Goal: Task Accomplishment & Management: Use online tool/utility

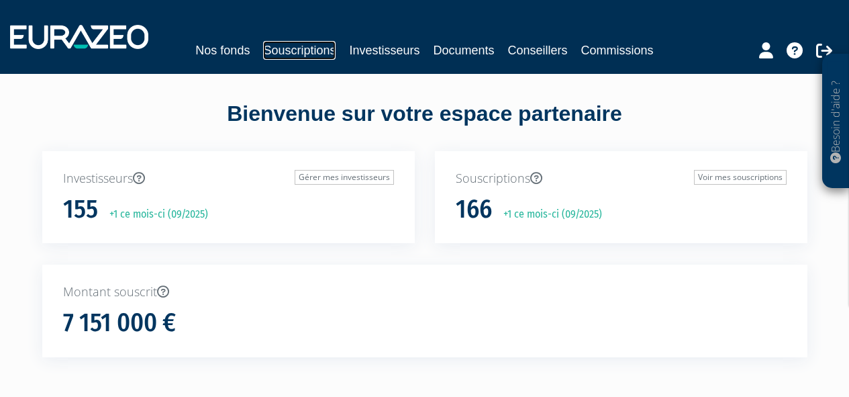
click at [307, 54] on link "Souscriptions" at bounding box center [299, 50] width 72 height 19
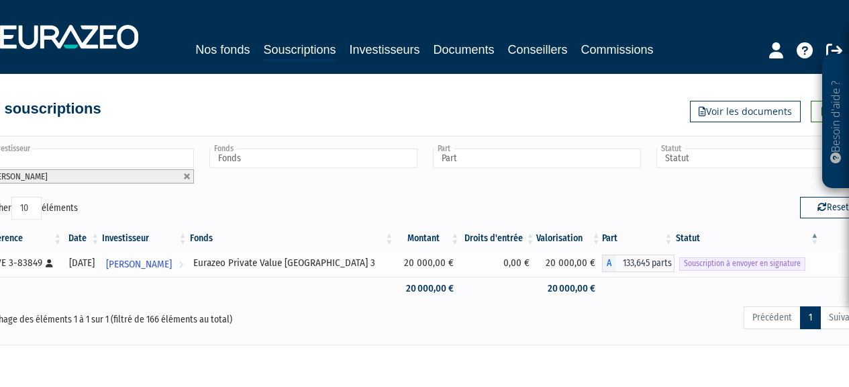
click at [718, 262] on span "Souscription à envoyer en signature" at bounding box center [742, 263] width 126 height 13
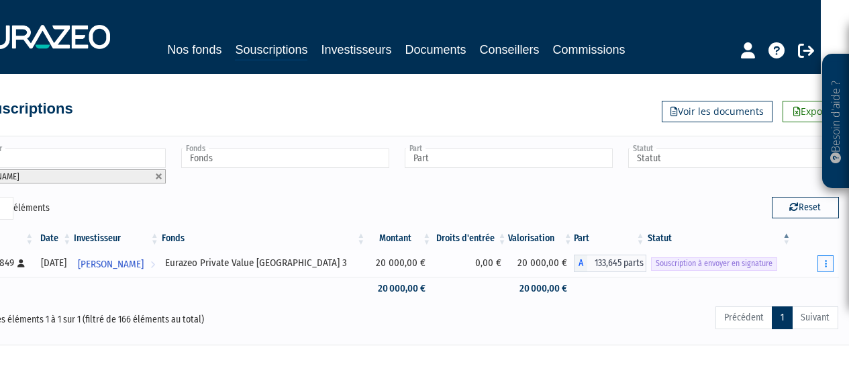
click at [826, 258] on button "button" at bounding box center [825, 263] width 16 height 17
click at [807, 280] on link "Envoyer à signer" at bounding box center [791, 287] width 76 height 22
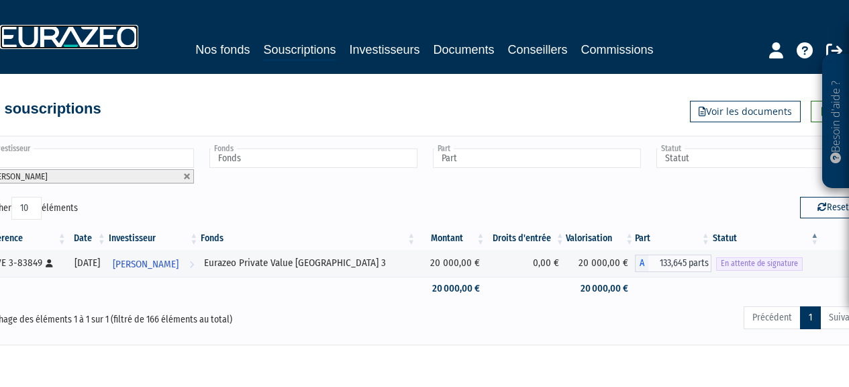
click at [74, 36] on img at bounding box center [69, 37] width 138 height 24
